Goal: Task Accomplishment & Management: Use online tool/utility

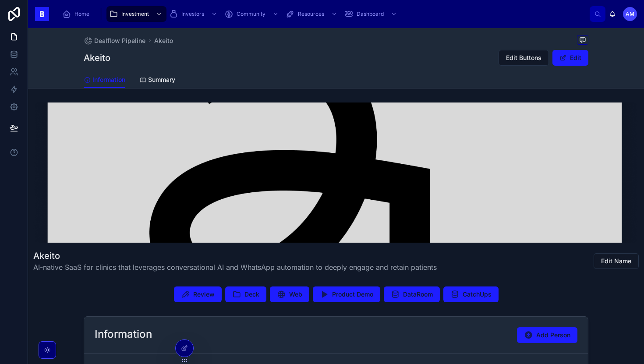
scroll to position [145, 0]
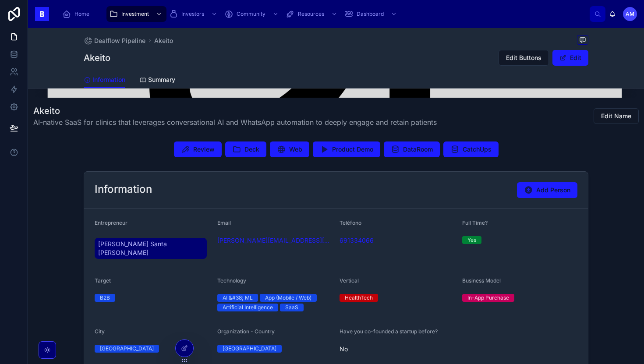
click at [120, 248] on span "Juan Santa Teresa Gómez" at bounding box center [150, 249] width 105 height 18
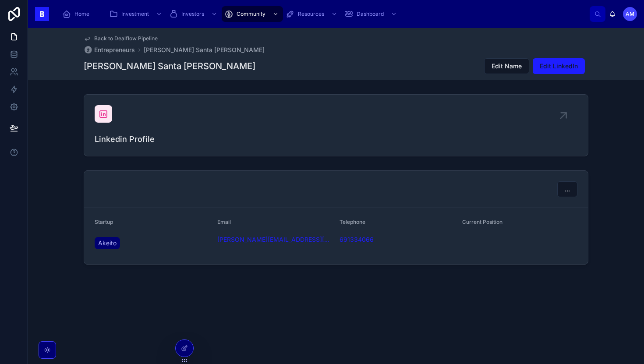
click at [106, 123] on div "Linkedin Profile" at bounding box center [336, 125] width 483 height 40
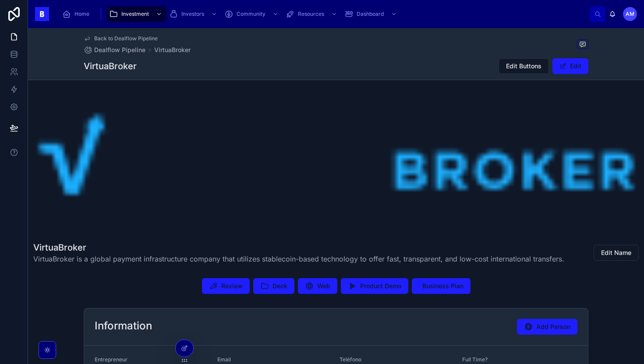
click at [227, 287] on span "Review" at bounding box center [231, 286] width 21 height 9
click at [268, 281] on button "Deck" at bounding box center [273, 286] width 41 height 16
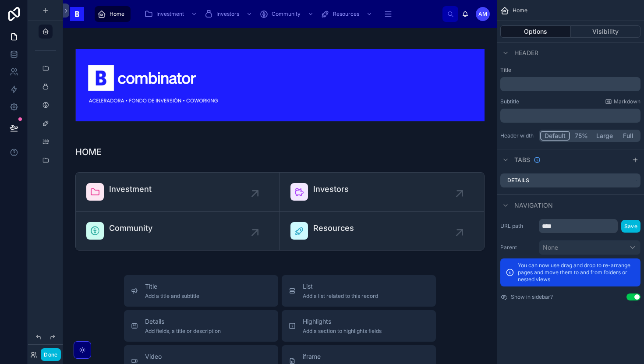
click at [53, 349] on button "Done" at bounding box center [51, 354] width 20 height 13
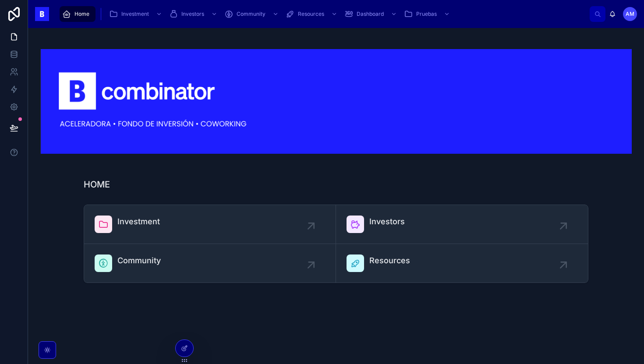
click at [184, 347] on icon at bounding box center [184, 348] width 7 height 7
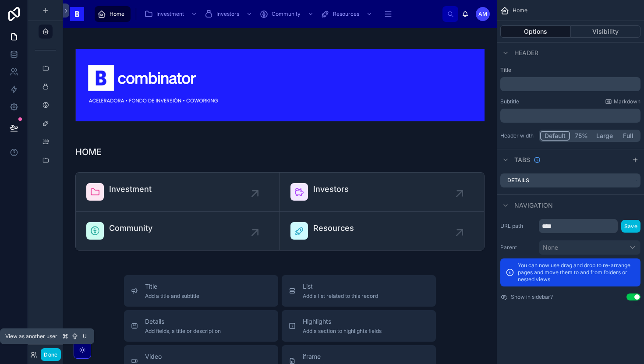
click at [33, 354] on icon at bounding box center [33, 353] width 2 height 2
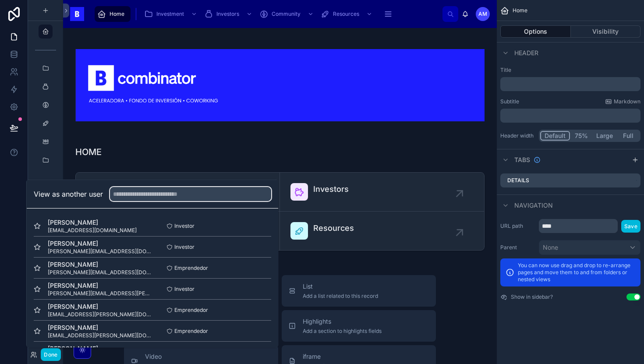
click at [158, 197] on input "text" at bounding box center [190, 194] width 161 height 14
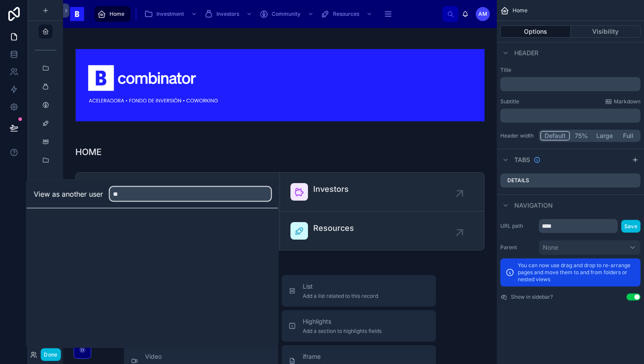
type input "*"
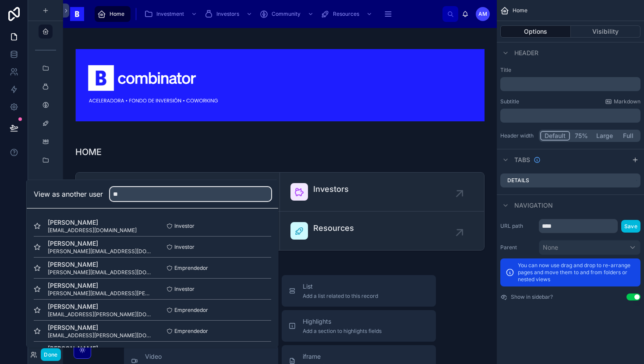
type input "*"
type input "******"
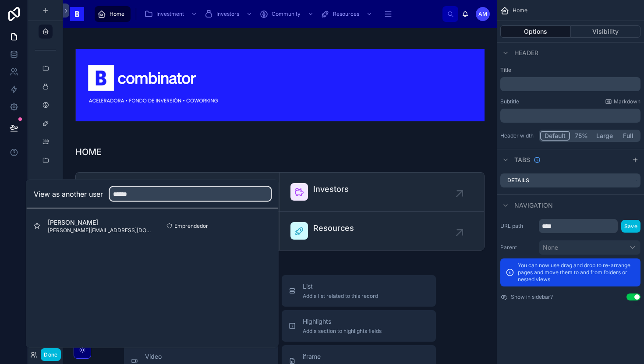
click at [167, 195] on input "******" at bounding box center [190, 194] width 161 height 14
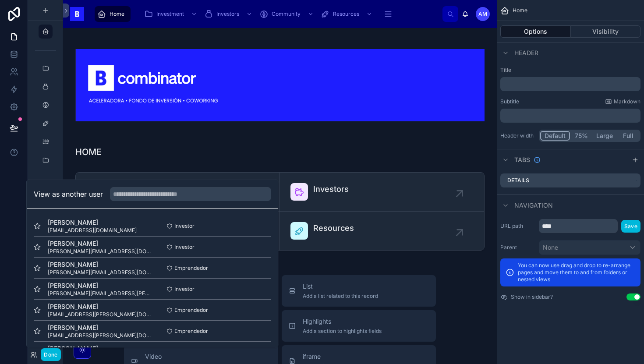
click at [0, 0] on button "Select" at bounding box center [0, 0] width 0 height 0
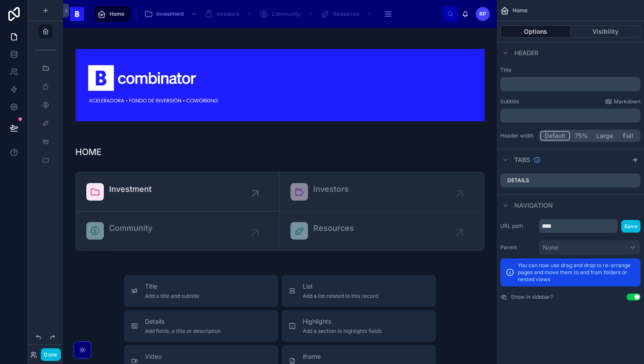
click at [53, 350] on button "Done" at bounding box center [51, 354] width 20 height 13
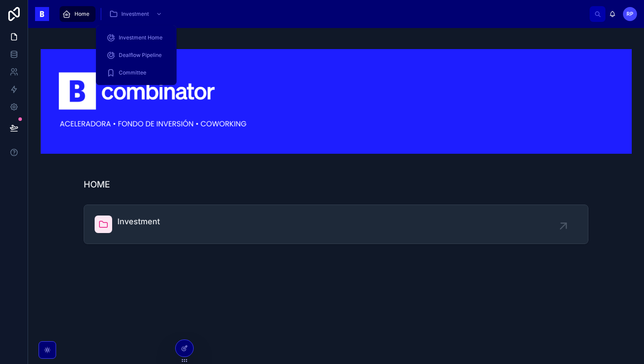
click at [131, 21] on link "Investment" at bounding box center [136, 14] width 60 height 16
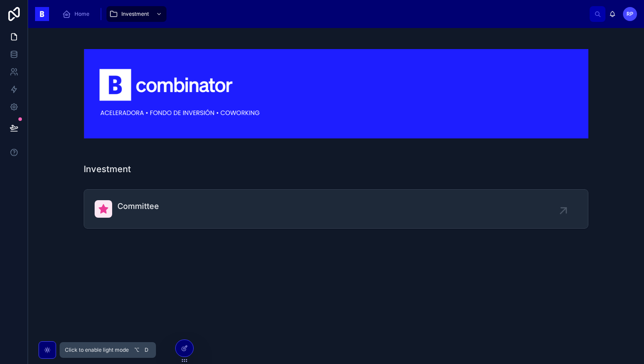
click at [47, 347] on icon at bounding box center [47, 349] width 5 height 5
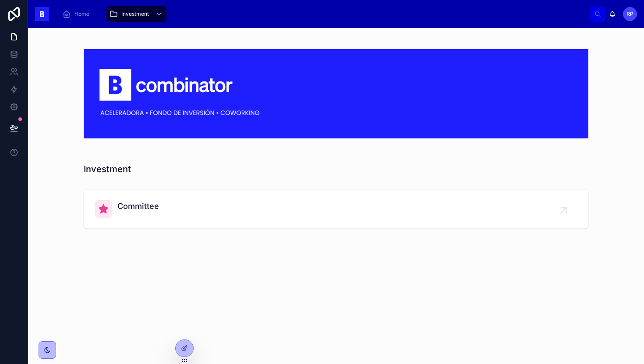
click at [48, 350] on icon at bounding box center [47, 350] width 7 height 7
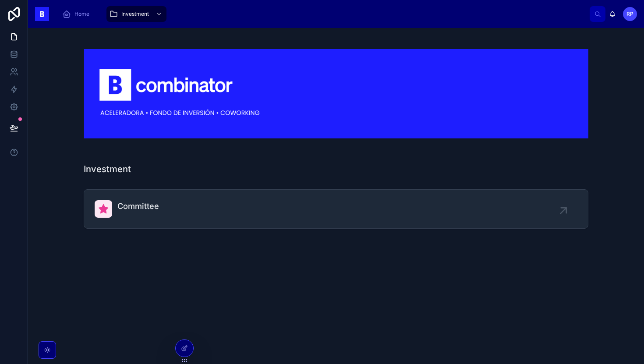
click at [183, 349] on icon at bounding box center [184, 348] width 7 height 7
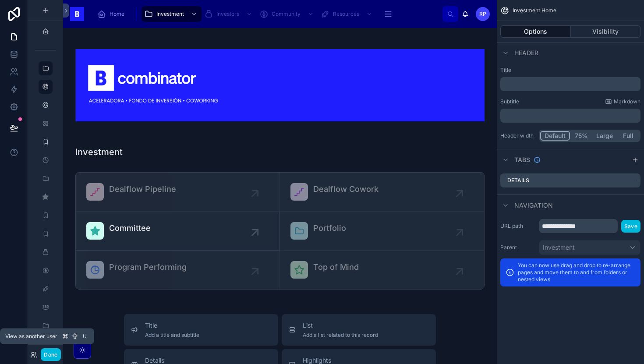
click at [32, 357] on icon at bounding box center [33, 354] width 7 height 7
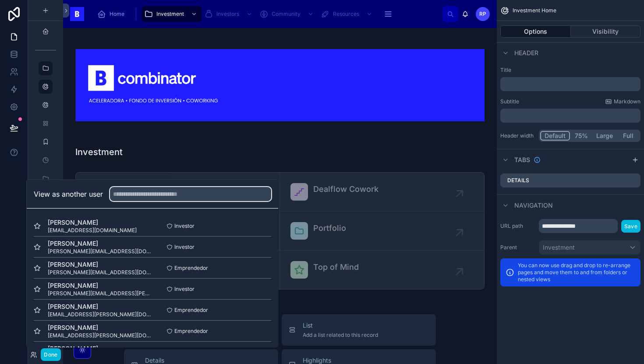
click at [157, 199] on input "text" at bounding box center [190, 194] width 161 height 14
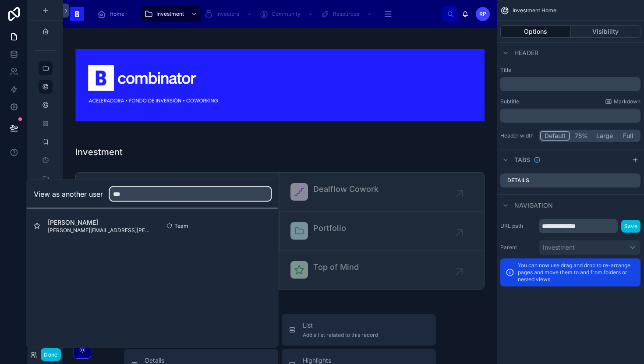
type input "***"
click at [124, 230] on span "adrian.montero@bcombinator.com" at bounding box center [100, 230] width 105 height 7
click at [0, 0] on button "Select" at bounding box center [0, 0] width 0 height 0
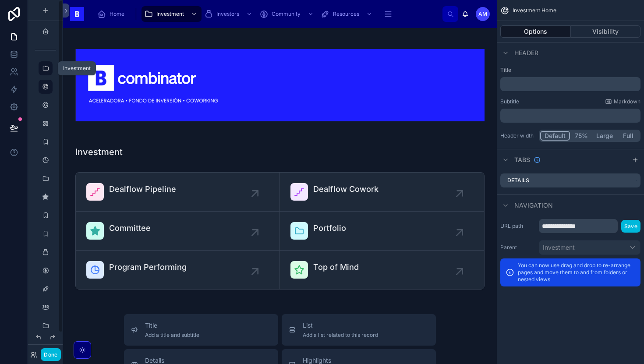
click at [41, 70] on div "scrollable content" at bounding box center [45, 68] width 11 height 14
click at [50, 67] on div "scrollable content" at bounding box center [45, 68] width 11 height 14
click at [42, 12] on icon "scrollable content" at bounding box center [45, 10] width 7 height 7
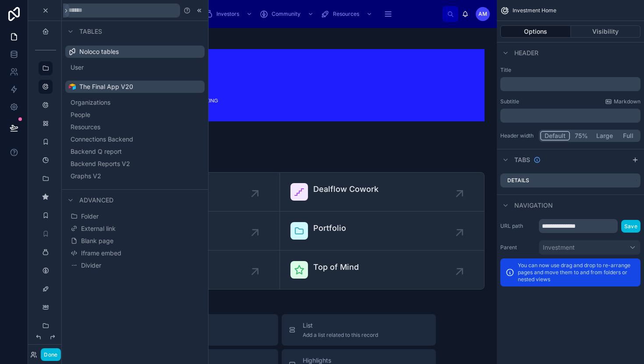
click at [201, 9] on icon at bounding box center [199, 10] width 7 height 7
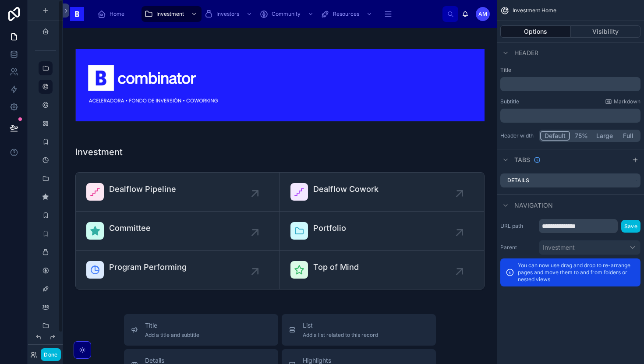
click at [49, 50] on div "scrollable content" at bounding box center [45, 50] width 25 height 14
click at [45, 36] on div "scrollable content" at bounding box center [45, 32] width 11 height 14
click at [46, 32] on icon "scrollable content" at bounding box center [45, 31] width 7 height 7
click at [42, 10] on icon "scrollable content" at bounding box center [45, 10] width 7 height 7
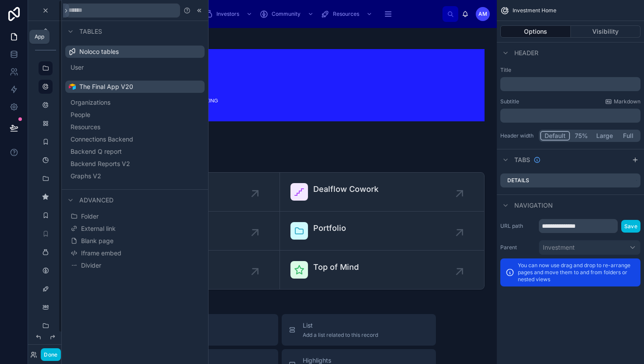
click at [15, 34] on icon at bounding box center [13, 37] width 5 height 7
click at [65, 10] on icon at bounding box center [66, 10] width 6 height 7
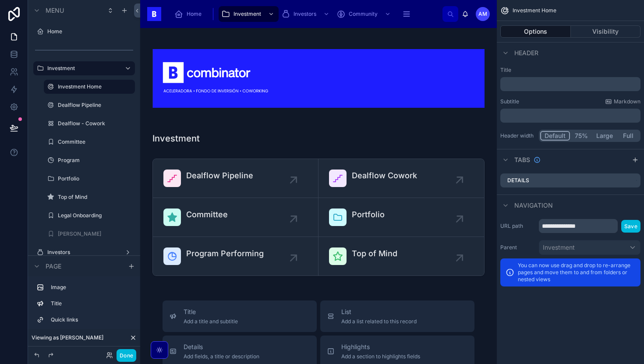
click at [71, 234] on label "[PERSON_NAME]" at bounding box center [94, 233] width 72 height 7
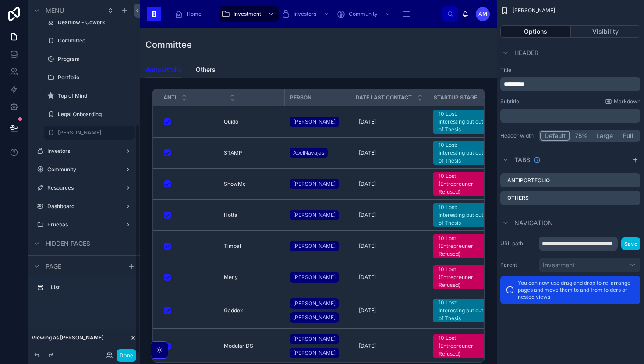
scroll to position [191, 0]
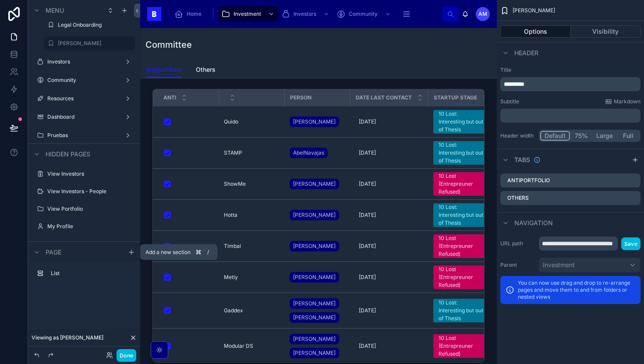
click at [129, 255] on icon "scrollable content" at bounding box center [131, 252] width 7 height 7
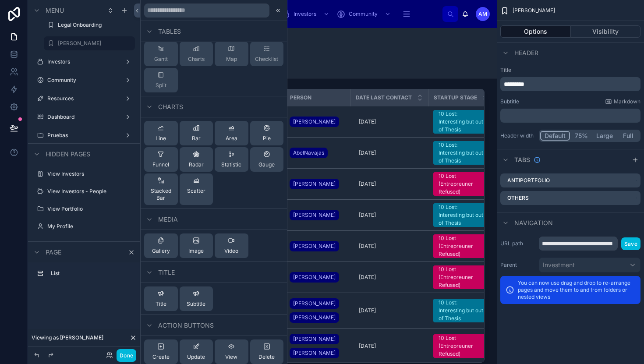
scroll to position [0, 0]
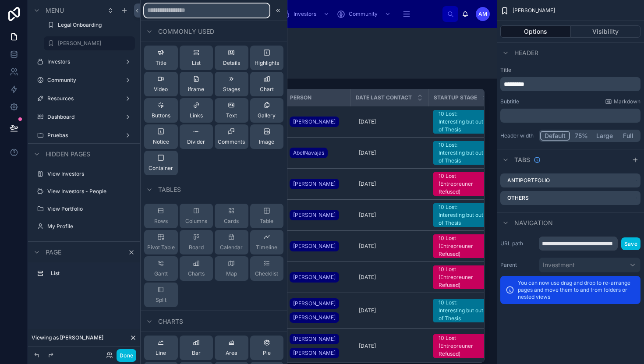
click at [183, 10] on input "text" at bounding box center [206, 11] width 125 height 14
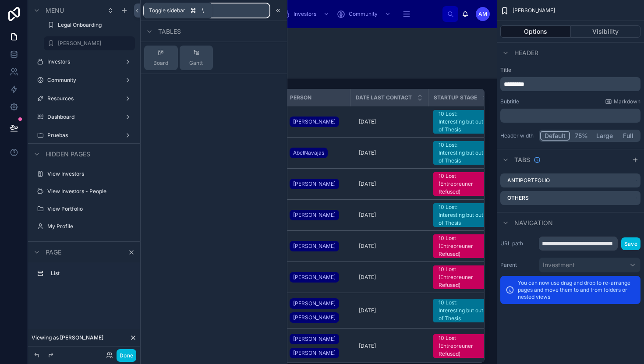
type input "****"
click at [138, 14] on button at bounding box center [137, 11] width 6 height 14
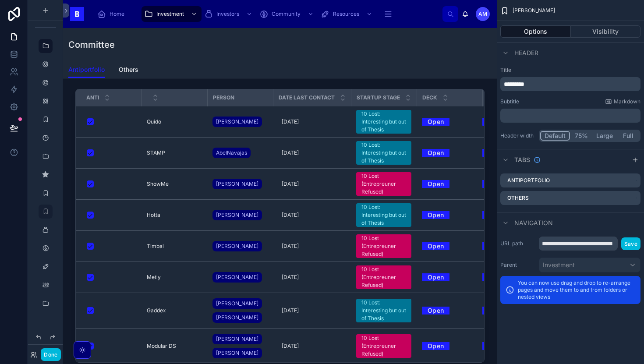
click at [105, 15] on icon "scrollable content" at bounding box center [101, 14] width 9 height 9
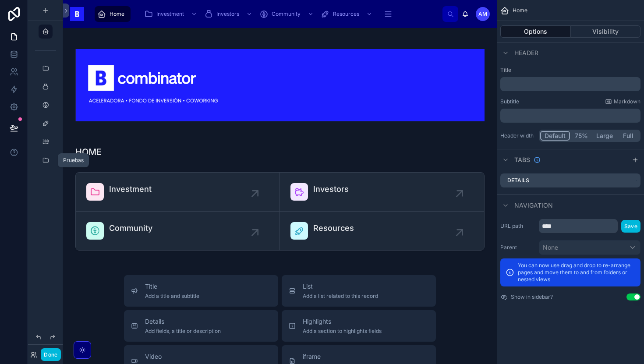
click at [42, 166] on div "scrollable content" at bounding box center [45, 160] width 11 height 14
click at [46, 70] on icon "scrollable content" at bounding box center [45, 68] width 7 height 7
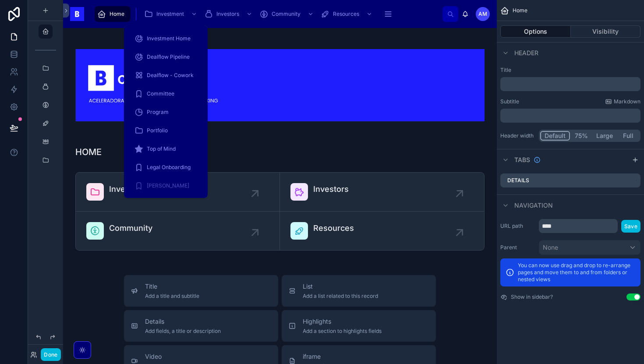
click at [155, 20] on div "Investment" at bounding box center [171, 14] width 55 height 14
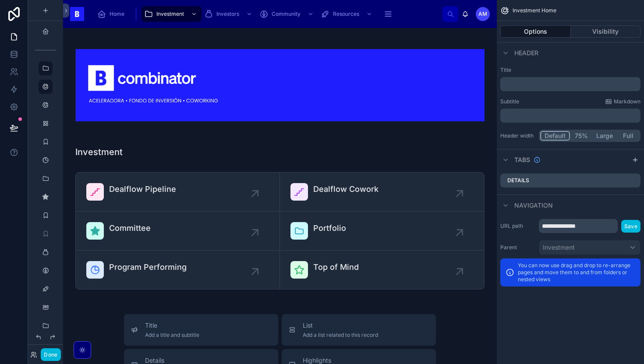
click at [118, 14] on span "Home" at bounding box center [117, 14] width 15 height 7
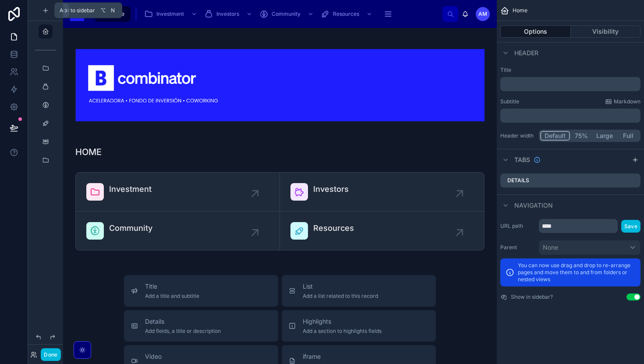
click at [47, 11] on icon "scrollable content" at bounding box center [45, 10] width 7 height 7
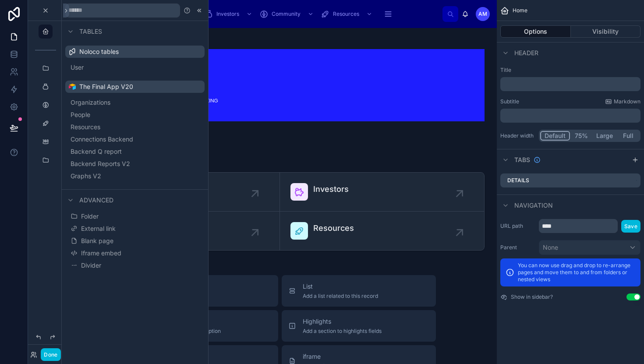
click at [129, 220] on button "Folder" at bounding box center [135, 216] width 132 height 12
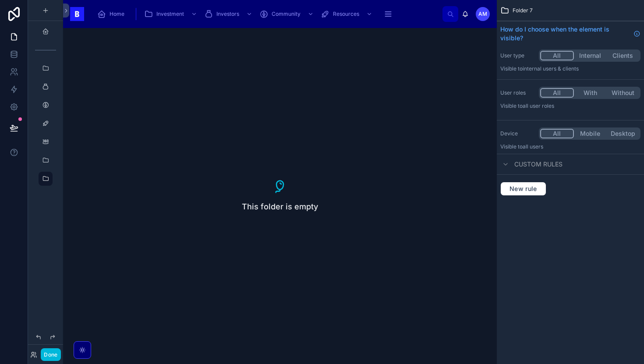
click at [214, 191] on div "This folder is empty" at bounding box center [280, 196] width 434 height 336
drag, startPoint x: 185, startPoint y: 151, endPoint x: 115, endPoint y: 149, distance: 69.7
click at [115, 149] on div "This folder is empty" at bounding box center [280, 196] width 434 height 336
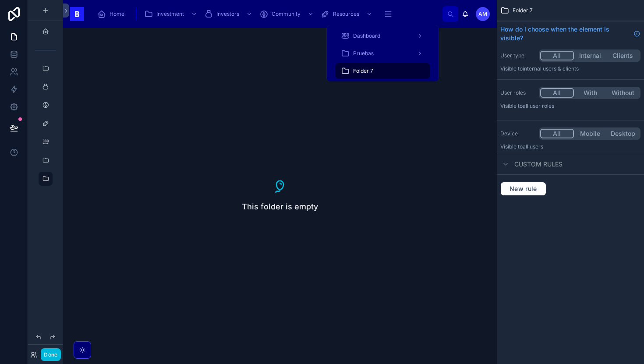
click at [389, 15] on icon "scrollable content" at bounding box center [388, 14] width 9 height 9
click at [359, 71] on span "Folder 7" at bounding box center [363, 70] width 20 height 7
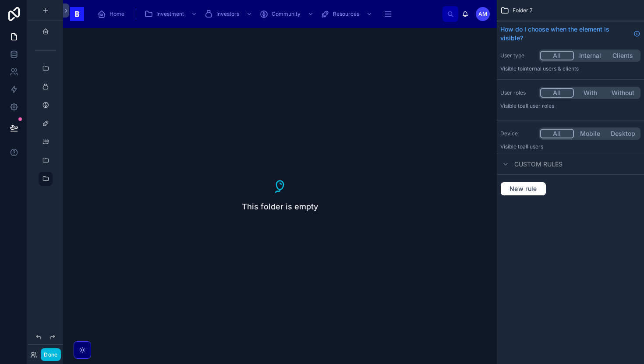
click at [288, 107] on div "This folder is empty" at bounding box center [280, 196] width 434 height 336
click at [430, 163] on div "This folder is empty" at bounding box center [280, 196] width 434 height 336
click at [513, 165] on div "Custom rules" at bounding box center [531, 164] width 62 height 11
click at [506, 166] on icon "scrollable content" at bounding box center [505, 164] width 7 height 7
click at [596, 138] on div "All Mobile Desktop" at bounding box center [590, 133] width 102 height 12
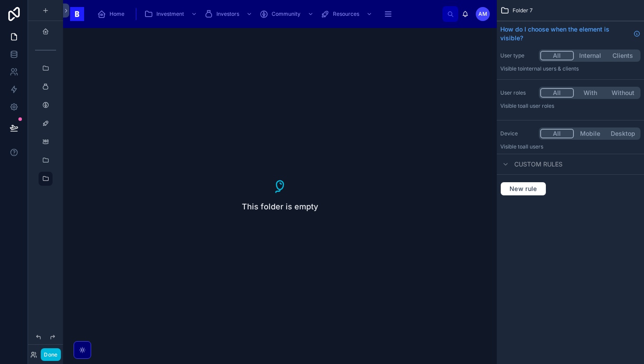
click at [619, 131] on button "Desktop" at bounding box center [622, 134] width 33 height 10
click at [556, 131] on button "All" at bounding box center [557, 134] width 34 height 10
click at [524, 187] on span "New rule" at bounding box center [523, 189] width 35 height 8
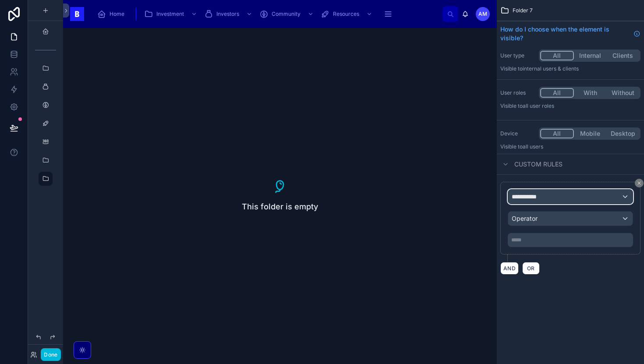
click at [541, 198] on span "**********" at bounding box center [528, 196] width 32 height 9
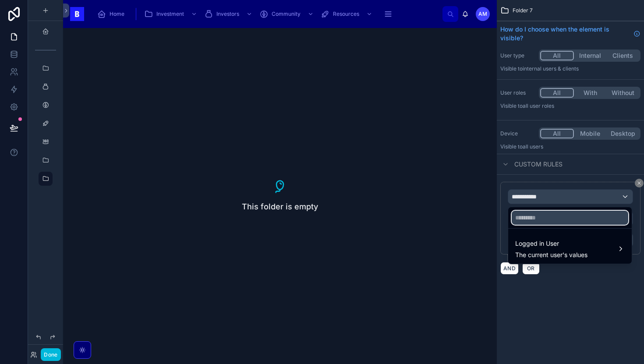
click at [541, 221] on input "text" at bounding box center [570, 218] width 117 height 14
click at [591, 99] on div "scrollable content" at bounding box center [322, 182] width 644 height 364
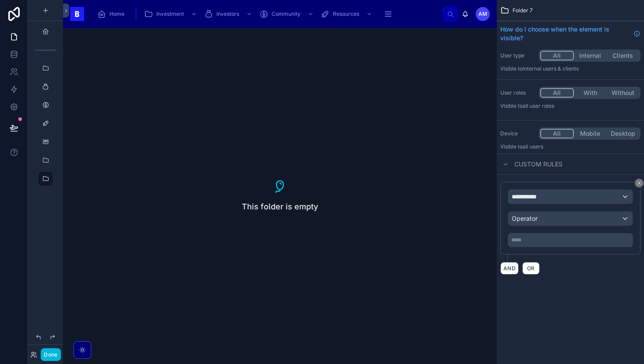
click at [625, 92] on button "Without" at bounding box center [622, 93] width 33 height 10
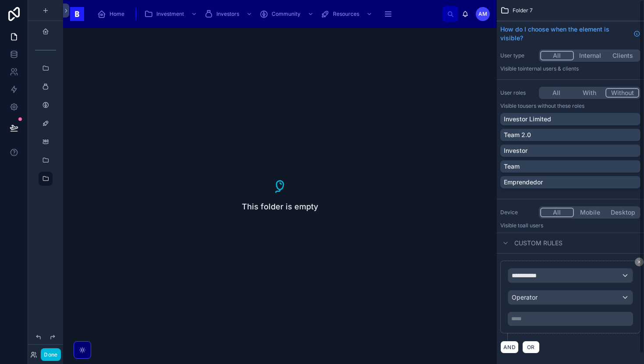
click at [590, 95] on button "With" at bounding box center [589, 93] width 33 height 10
click at [532, 121] on p "Investor Limited" at bounding box center [527, 119] width 47 height 9
click at [530, 170] on div "Team" at bounding box center [570, 166] width 133 height 9
click at [532, 145] on div "Investor" at bounding box center [570, 151] width 140 height 12
click at [534, 140] on div "Team 2.0" at bounding box center [570, 135] width 140 height 12
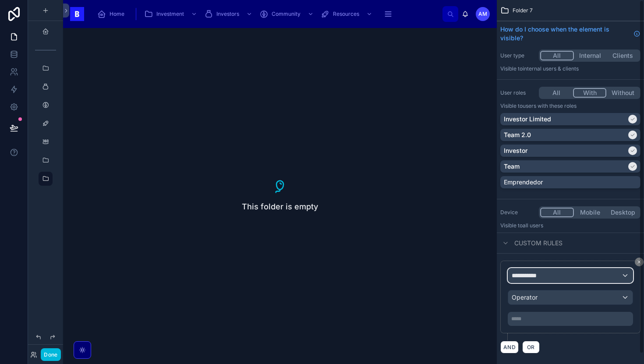
click at [529, 272] on span "**********" at bounding box center [528, 275] width 32 height 9
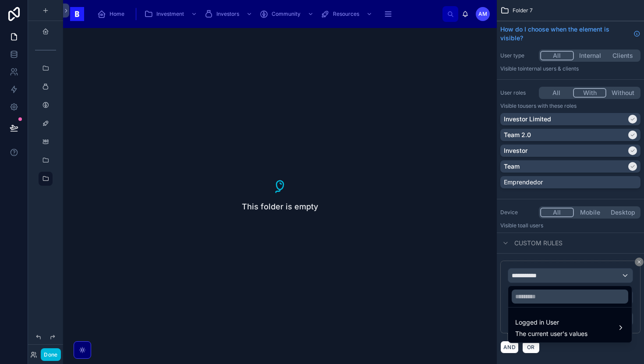
click at [535, 19] on div "scrollable content" at bounding box center [322, 182] width 644 height 364
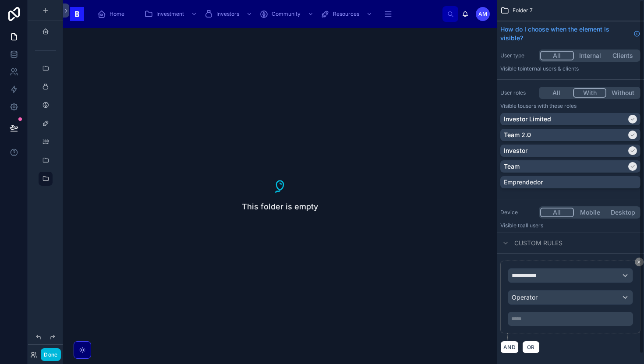
click at [516, 11] on span "Folder 7" at bounding box center [523, 10] width 20 height 7
